Goal: Transaction & Acquisition: Purchase product/service

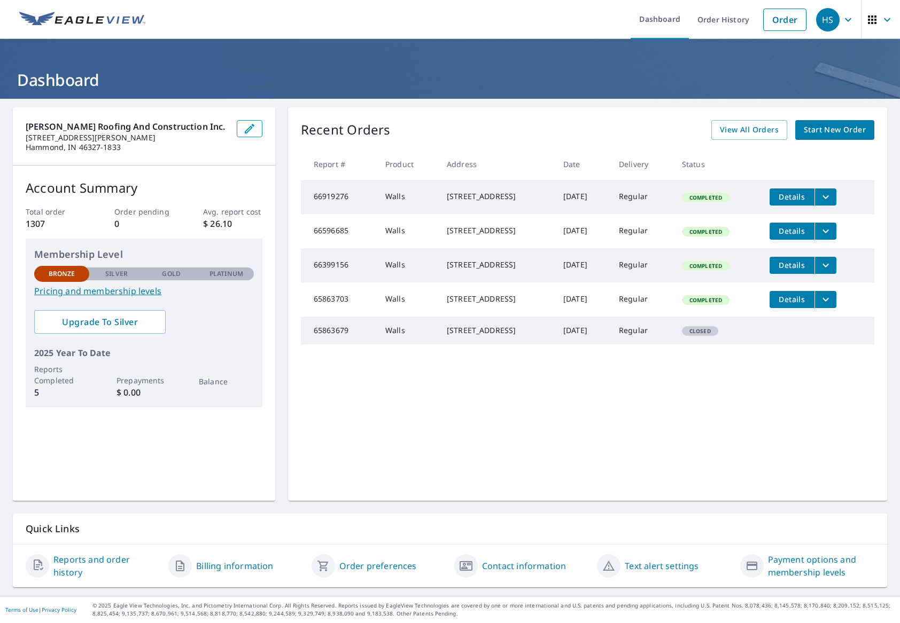
click at [815, 132] on span "Start New Order" at bounding box center [834, 129] width 62 height 13
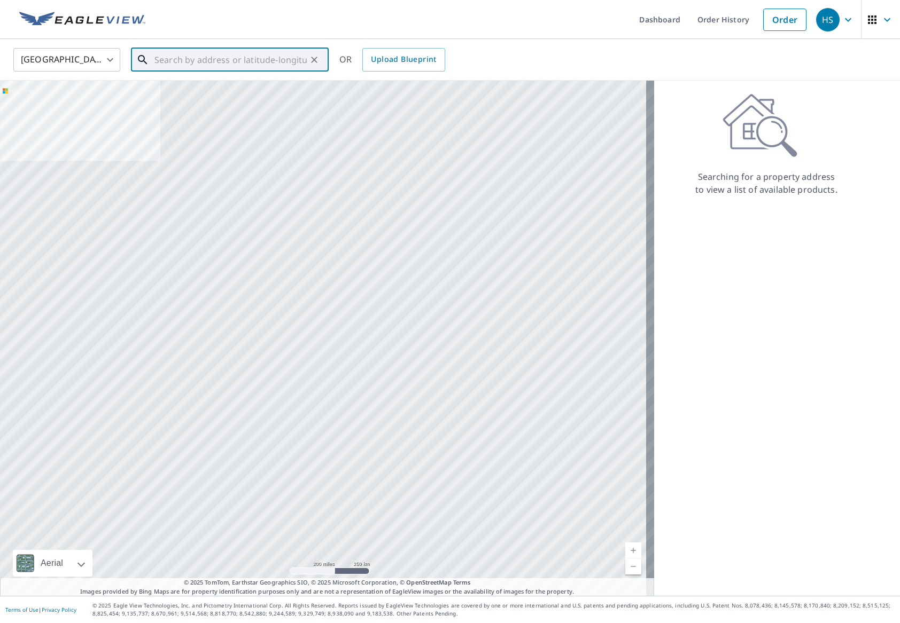
click at [168, 60] on input "text" at bounding box center [230, 60] width 152 height 30
paste input "[STREET_ADDRESS][US_STATE][PERSON_NAME]"
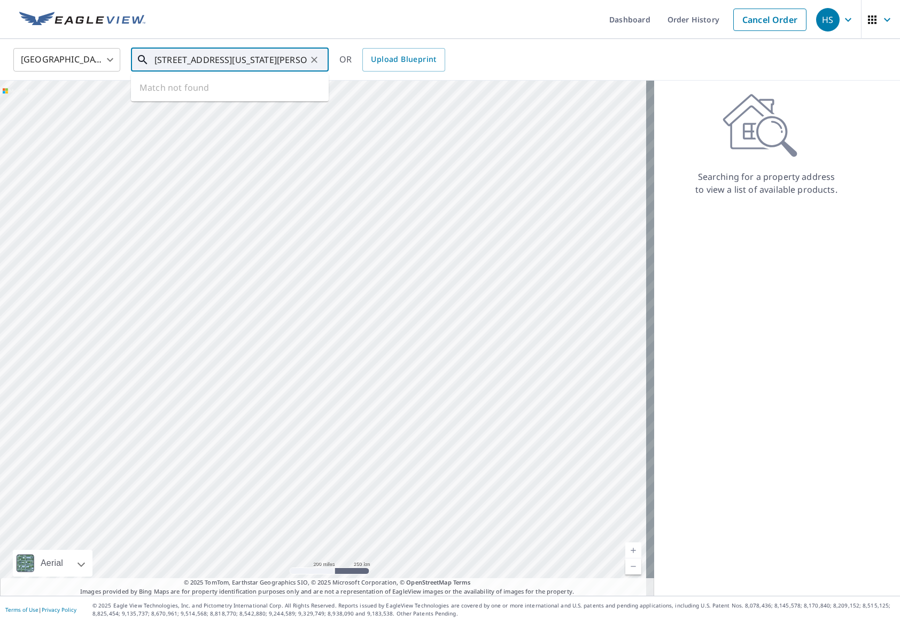
scroll to position [0, 1]
click at [214, 95] on span "[STREET_ADDRESS][US_STATE]" at bounding box center [236, 90] width 168 height 13
type input "[STREET_ADDRESS][US_STATE][PERSON_NAME]"
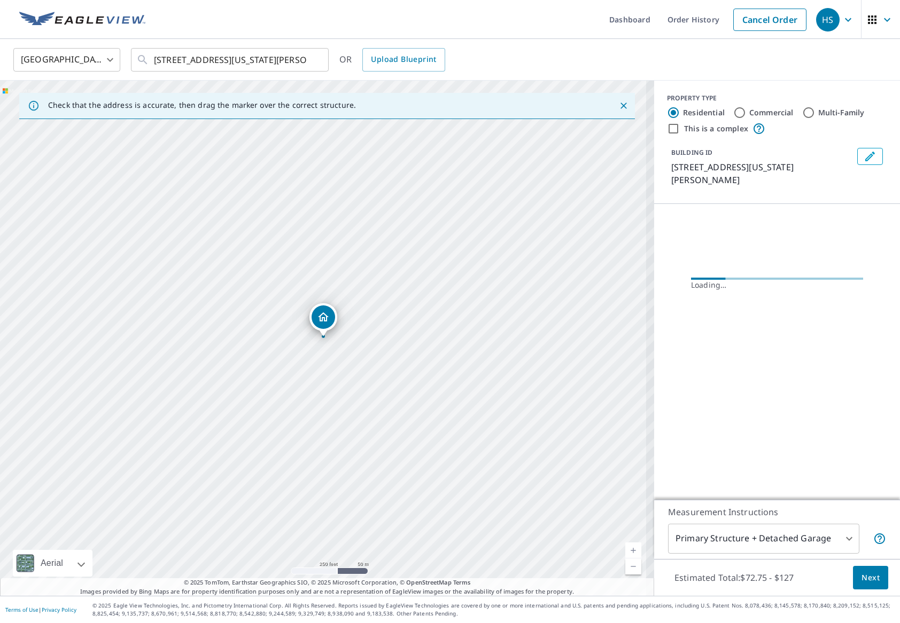
scroll to position [0, 0]
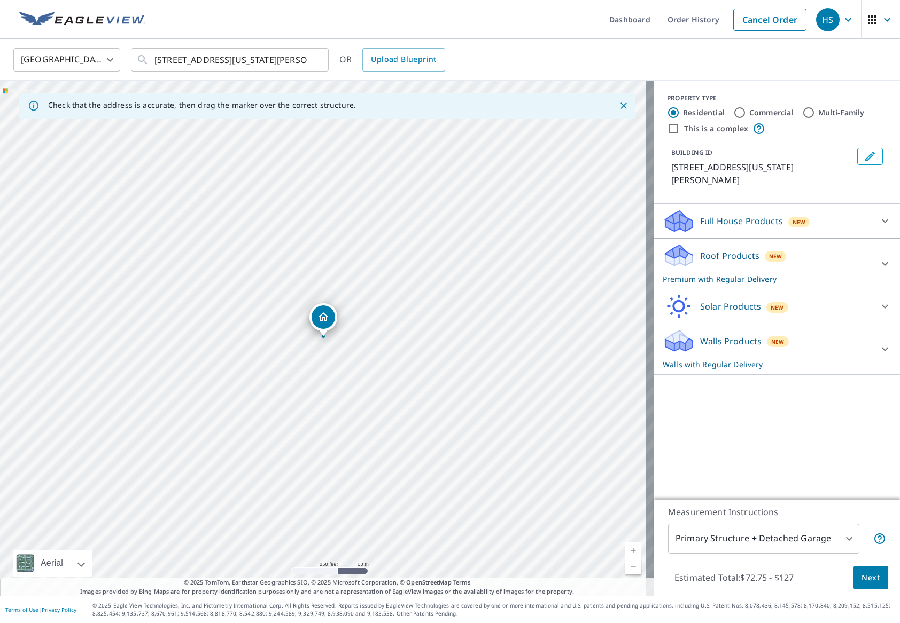
click at [704, 335] on p "Walls Products" at bounding box center [730, 341] width 61 height 13
click at [742, 535] on body "HS HS Dashboard Order History Cancel Order HS [GEOGRAPHIC_DATA] [GEOGRAPHIC_DAT…" at bounding box center [450, 311] width 900 height 623
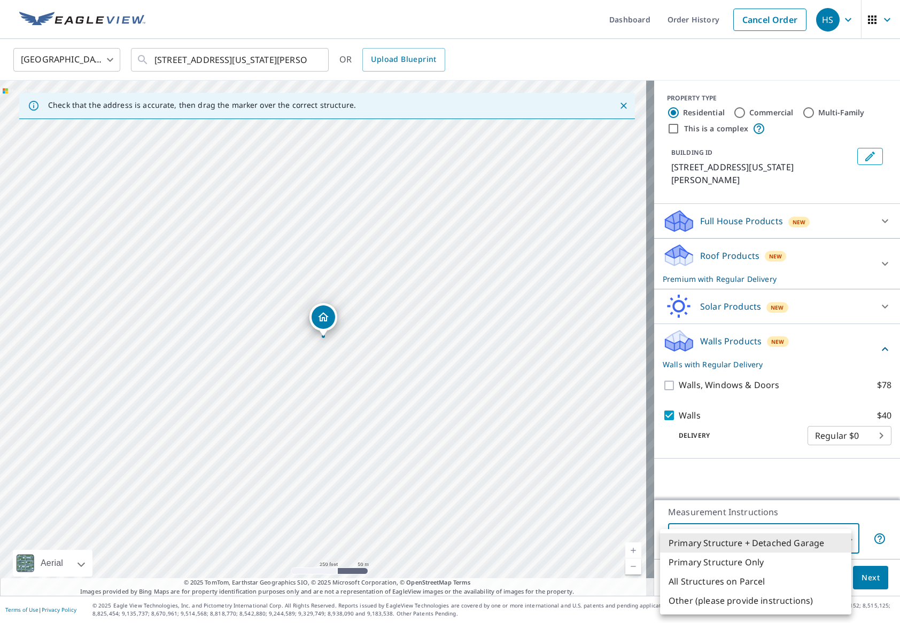
click at [717, 563] on li "Primary Structure Only" at bounding box center [755, 562] width 191 height 19
type input "2"
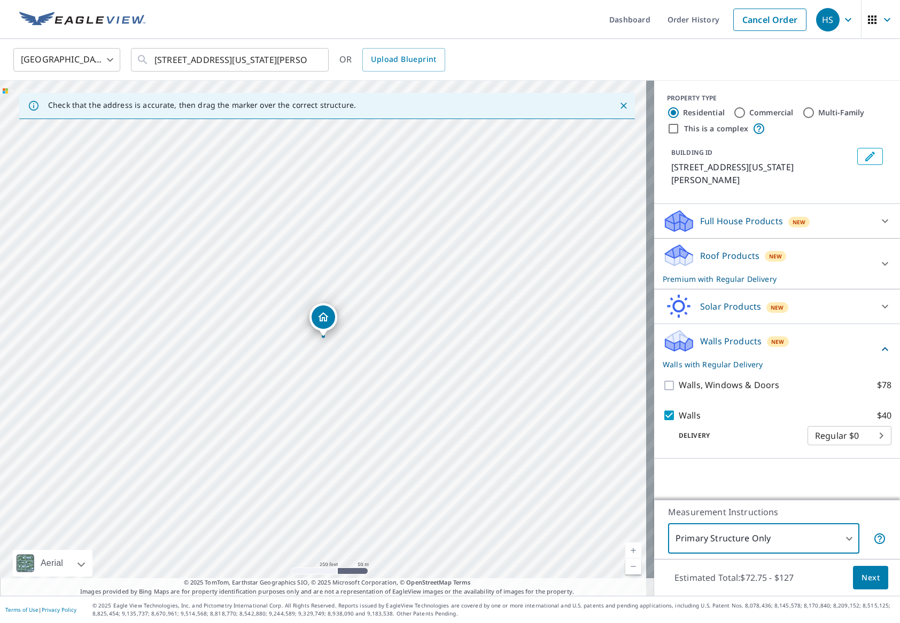
click at [878, 215] on icon at bounding box center [884, 221] width 13 height 13
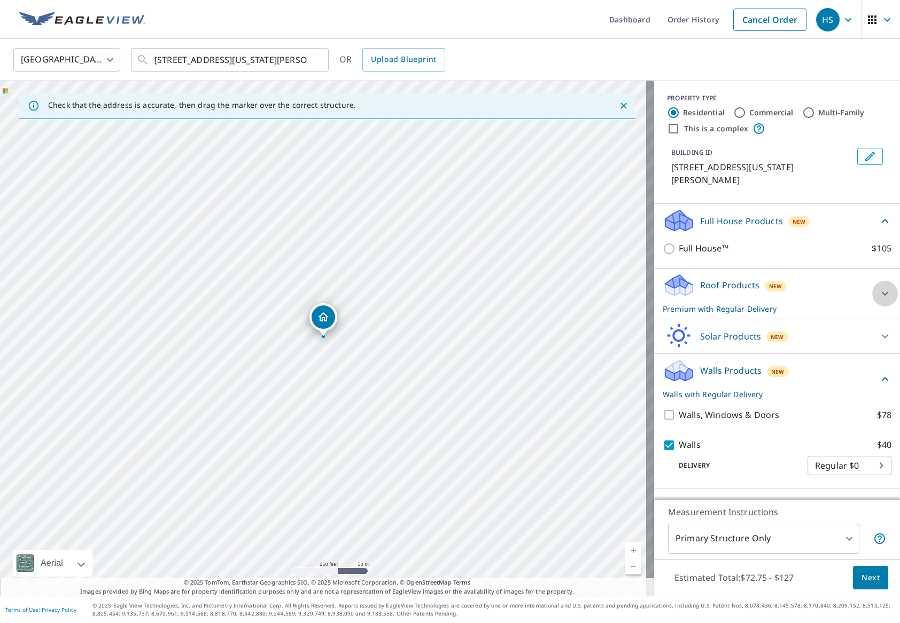
click at [881, 287] on icon at bounding box center [884, 293] width 13 height 13
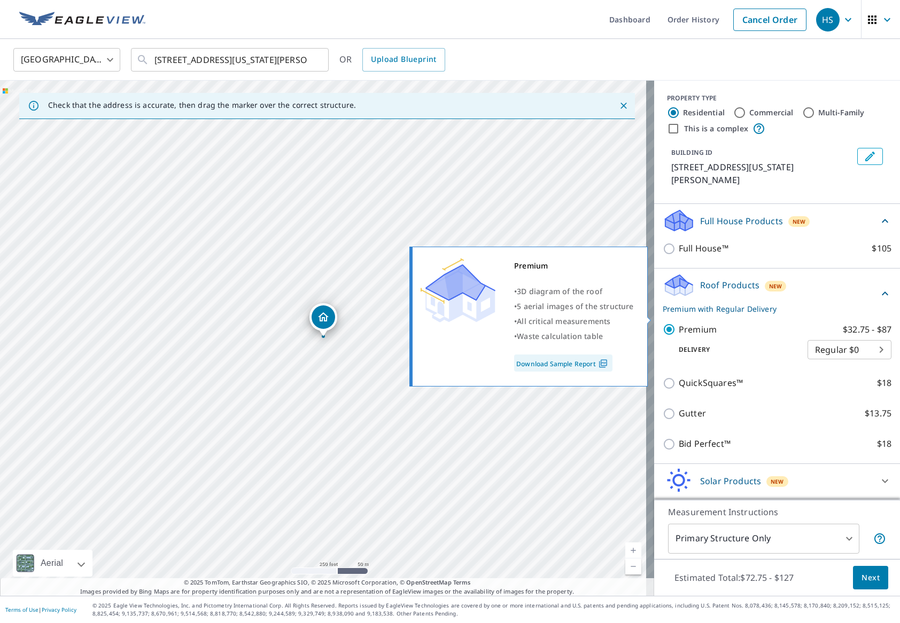
click at [662, 323] on input "Premium $32.75 - $87" at bounding box center [670, 329] width 16 height 13
checkbox input "false"
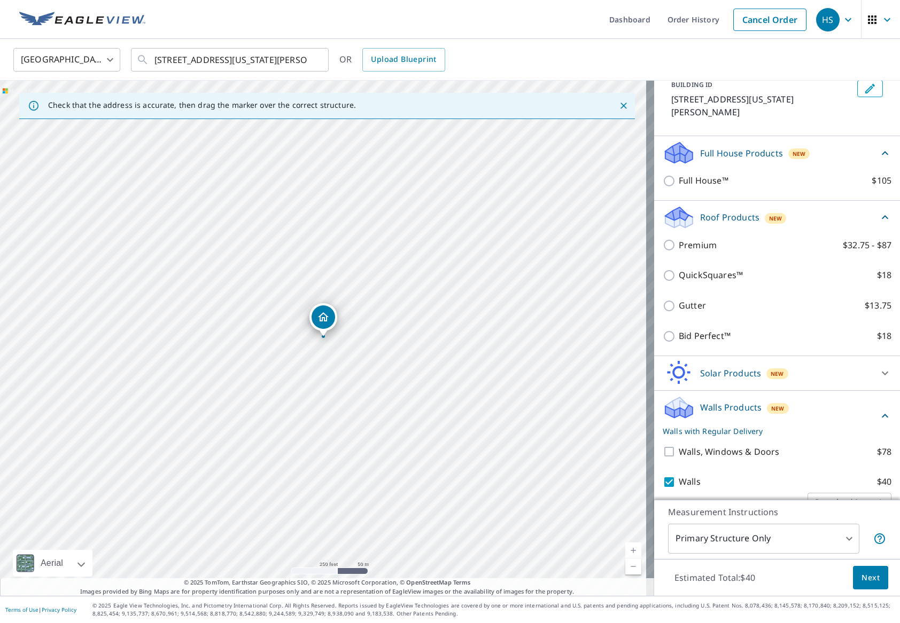
scroll to position [81, 0]
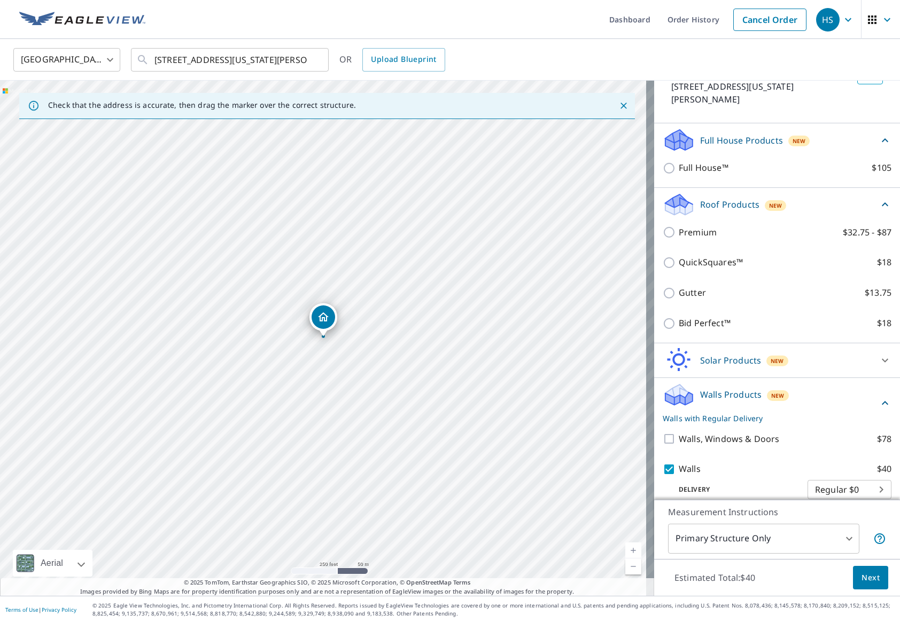
click at [878, 354] on icon at bounding box center [884, 360] width 13 height 13
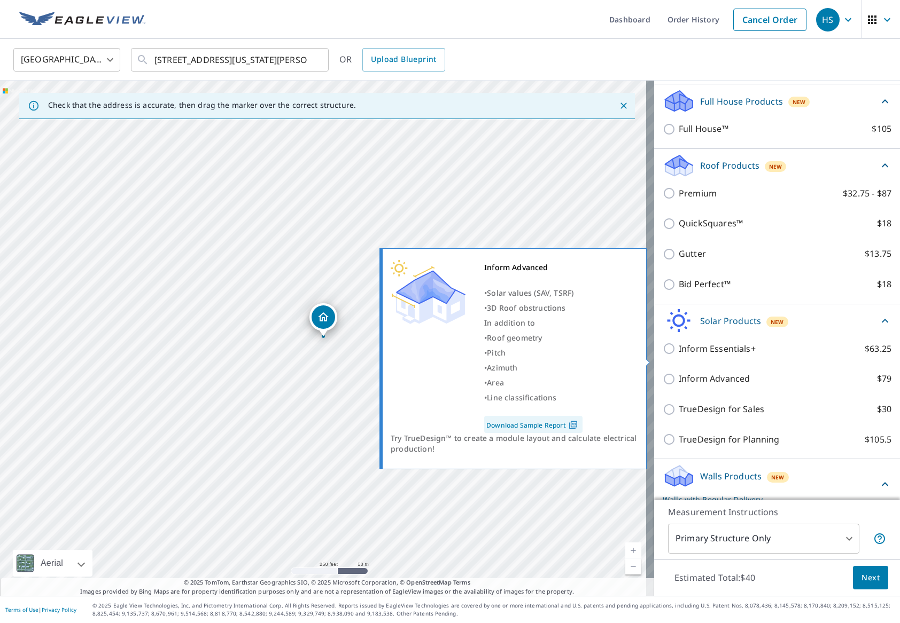
scroll to position [201, 0]
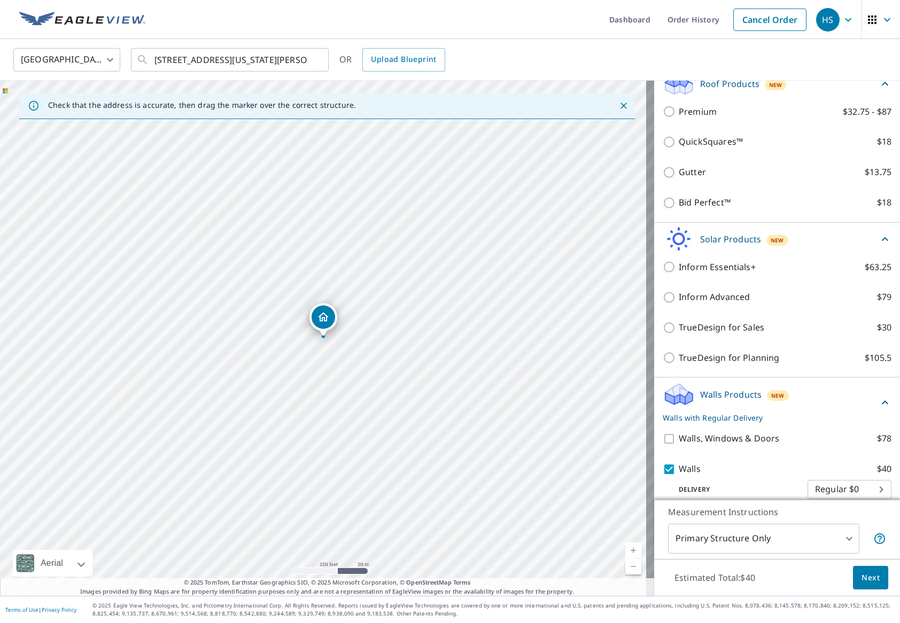
click at [878, 396] on icon at bounding box center [884, 402] width 13 height 13
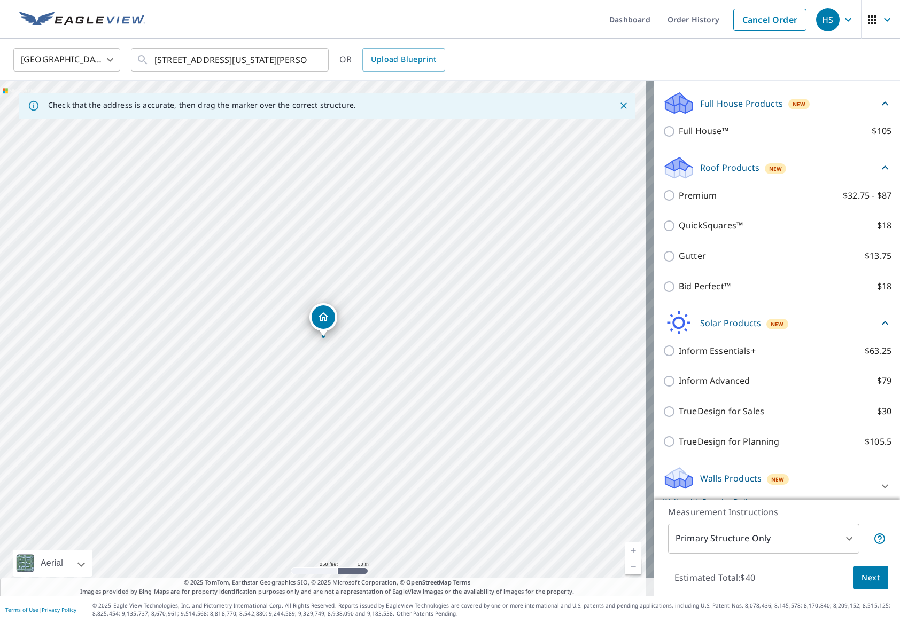
scroll to position [117, 0]
click at [872, 474] on div at bounding box center [885, 487] width 26 height 26
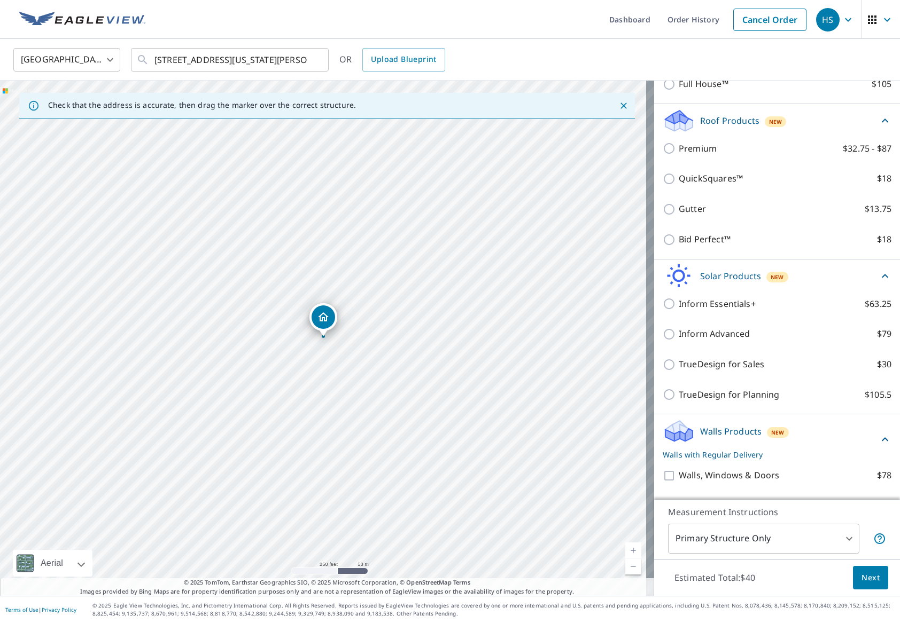
scroll to position [201, 0]
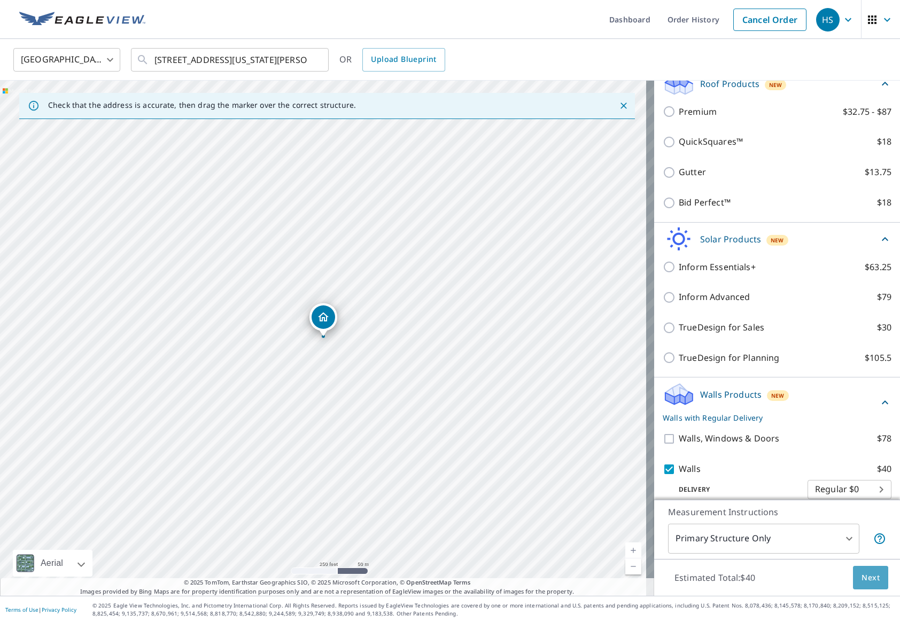
click at [861, 575] on span "Next" at bounding box center [870, 578] width 18 height 13
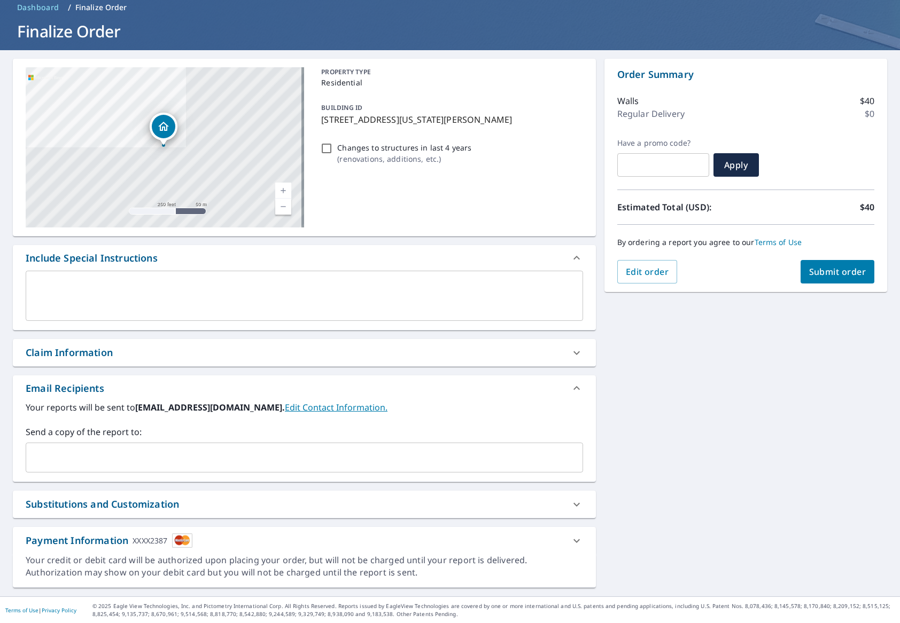
scroll to position [49, 0]
click at [830, 269] on span "Submit order" at bounding box center [837, 271] width 57 height 12
checkbox input "true"
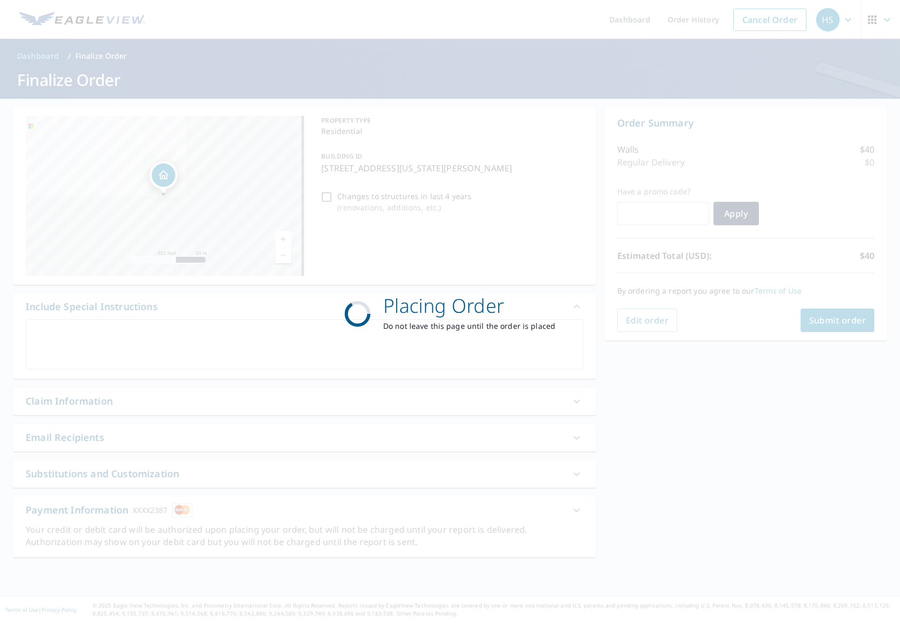
scroll to position [0, 0]
